Goal: Ask a question: Seek information or help from site administrators or community

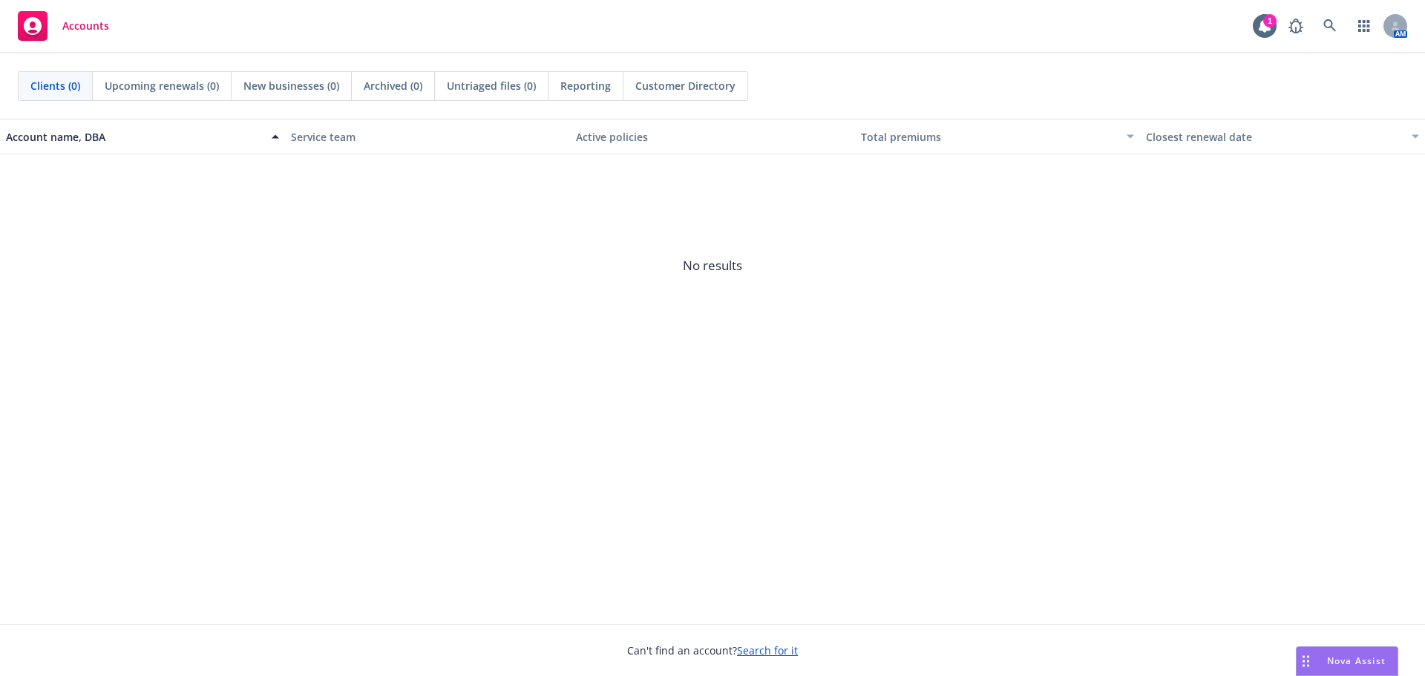
click at [1326, 666] on div "Nova Assist" at bounding box center [1357, 661] width 82 height 13
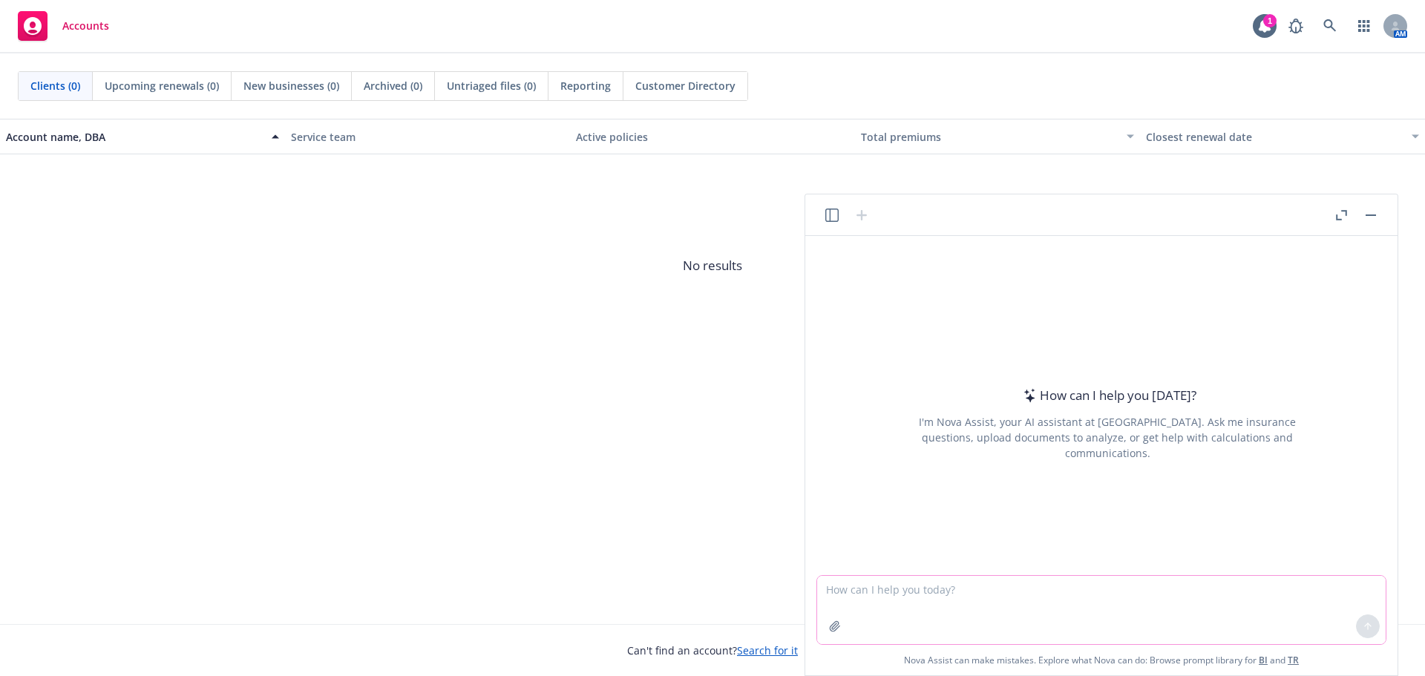
click at [855, 601] on textarea at bounding box center [1101, 610] width 569 height 68
type textarea "what is the difference between a regular feed an an API"
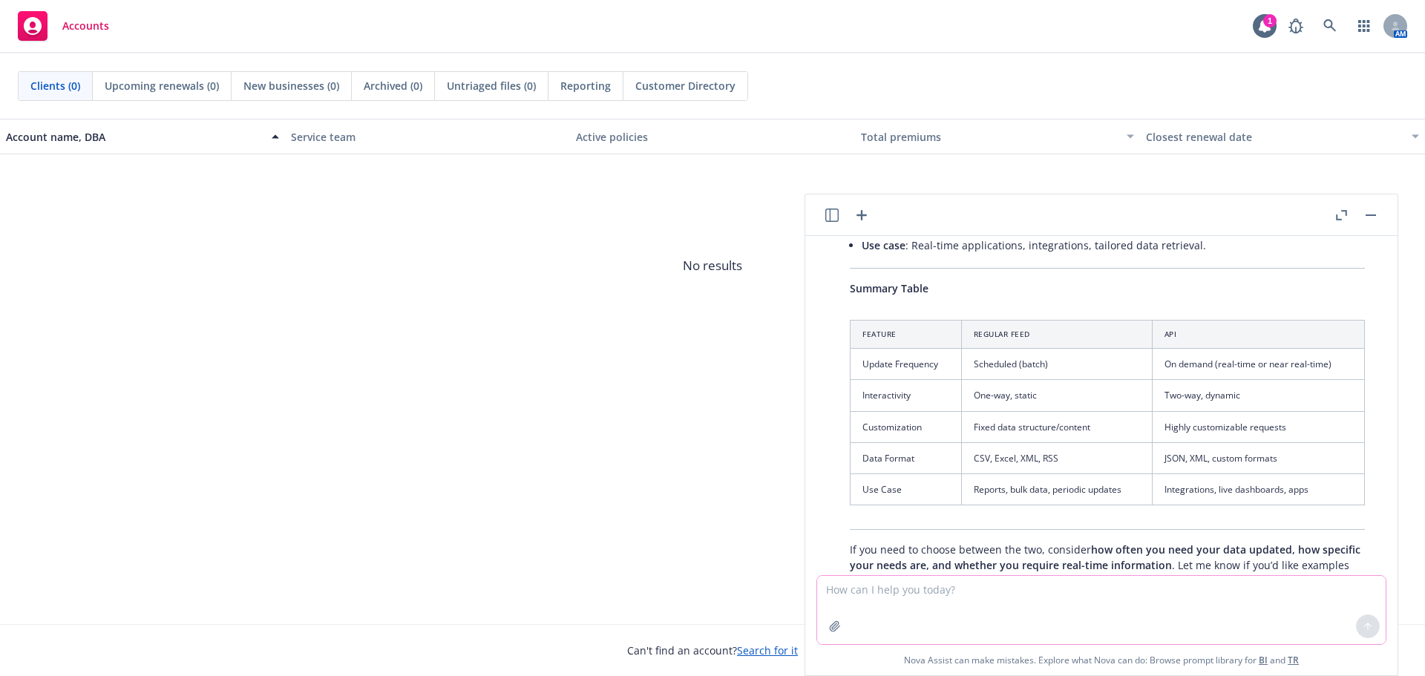
scroll to position [445, 0]
